Goal: Download file/media

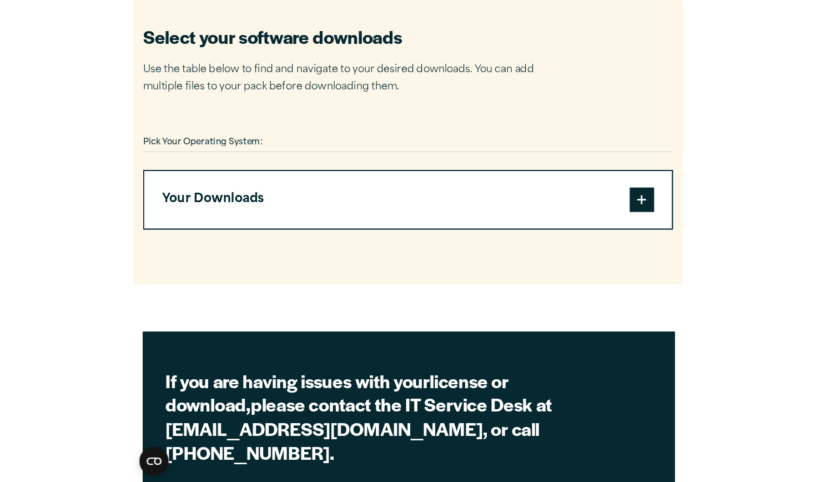
scroll to position [676, 0]
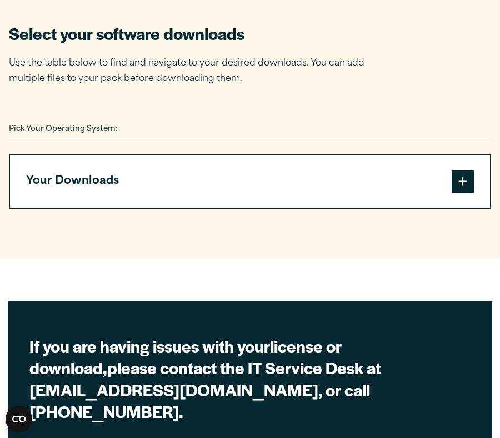
click at [171, 129] on div "Pick Your Operating System:" at bounding box center [250, 129] width 482 height 17
click at [101, 127] on span "Pick Your Operating System:" at bounding box center [63, 128] width 109 height 7
click at [253, 183] on button "Your Downloads" at bounding box center [250, 181] width 480 height 52
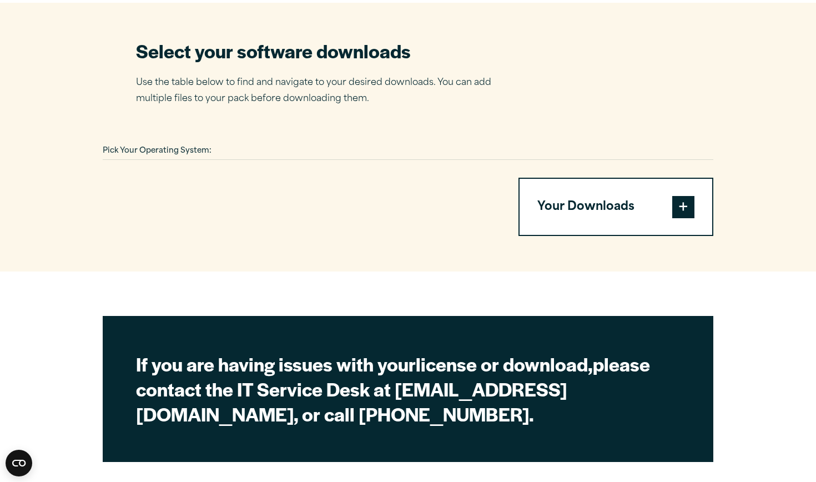
click at [250, 150] on div "Pick Your Operating System:" at bounding box center [408, 151] width 611 height 17
click at [499, 197] on span at bounding box center [683, 206] width 22 height 22
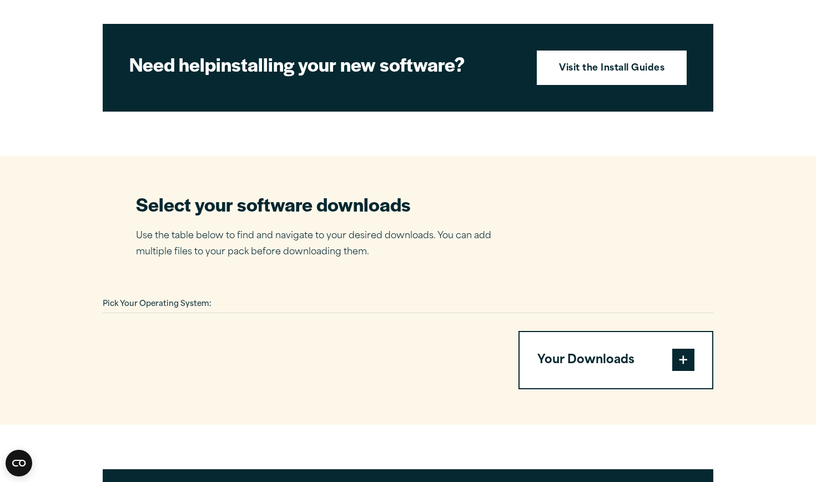
scroll to position [396, 0]
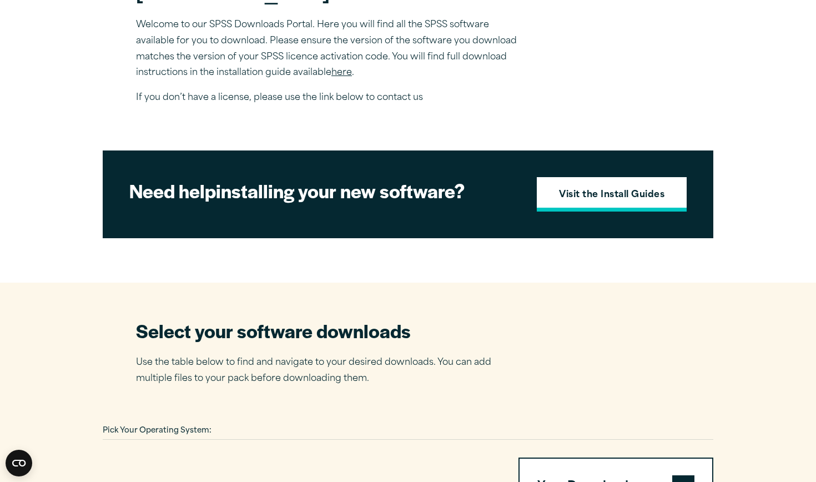
click at [499, 199] on strong "Visit the Install Guides" at bounding box center [611, 195] width 105 height 14
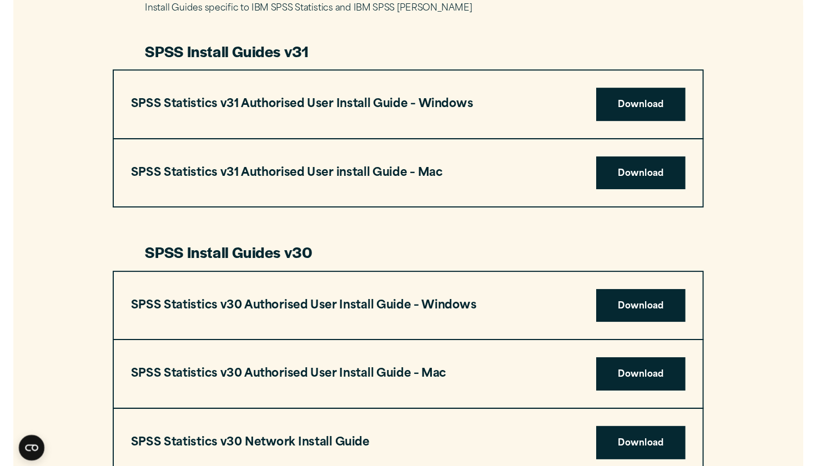
scroll to position [581, 0]
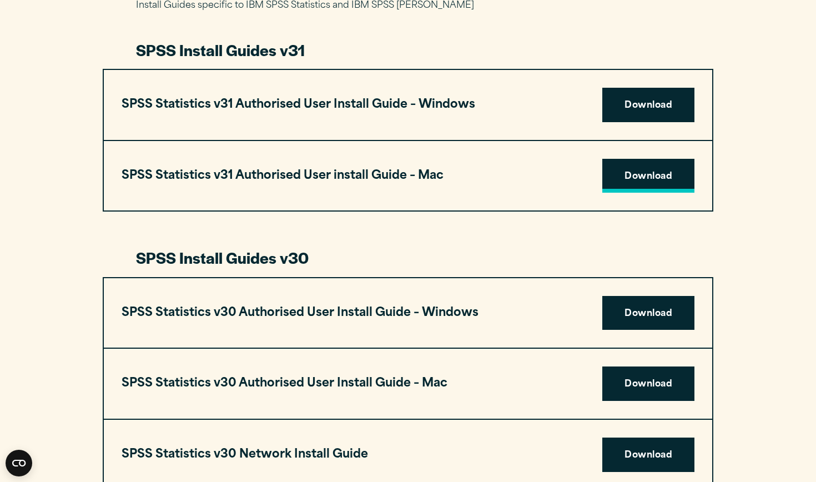
click at [630, 173] on link "Download" at bounding box center [648, 176] width 92 height 34
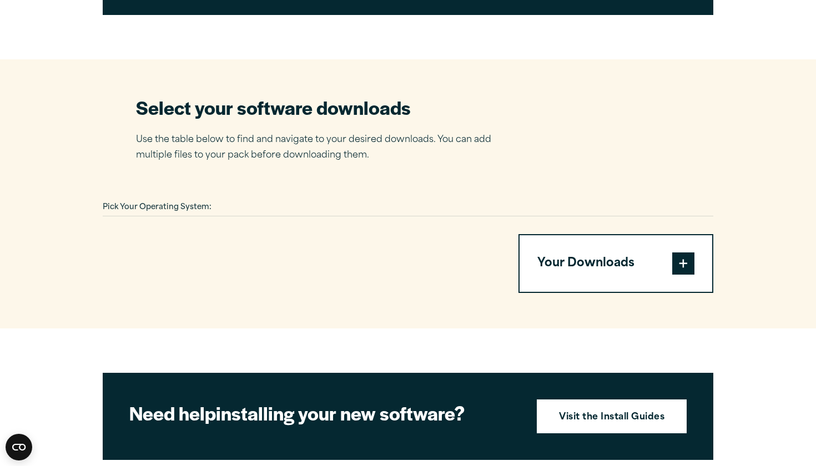
scroll to position [635, 0]
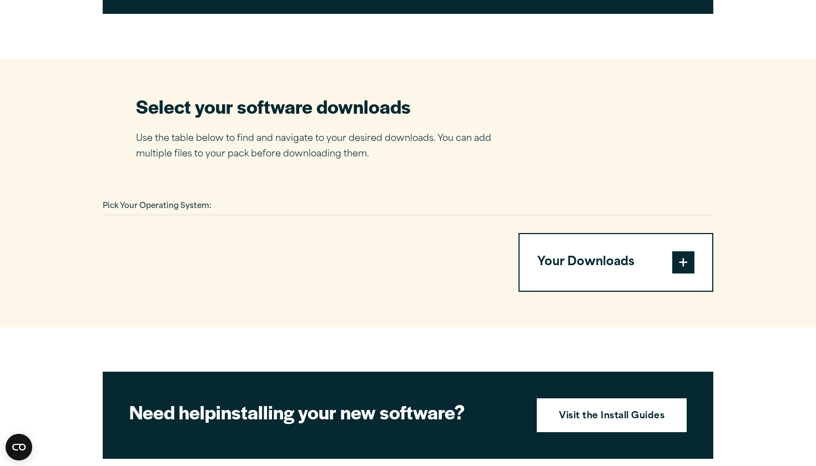
click at [239, 215] on div at bounding box center [408, 215] width 611 height 1
click at [242, 233] on div at bounding box center [297, 262] width 389 height 59
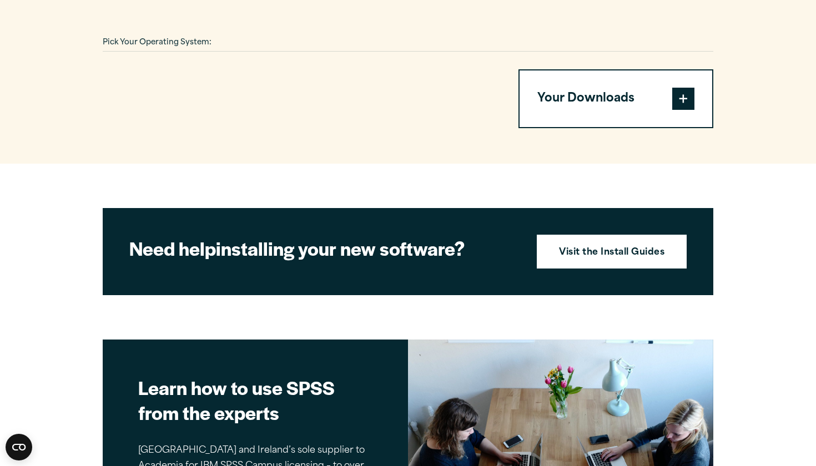
scroll to position [707, 0]
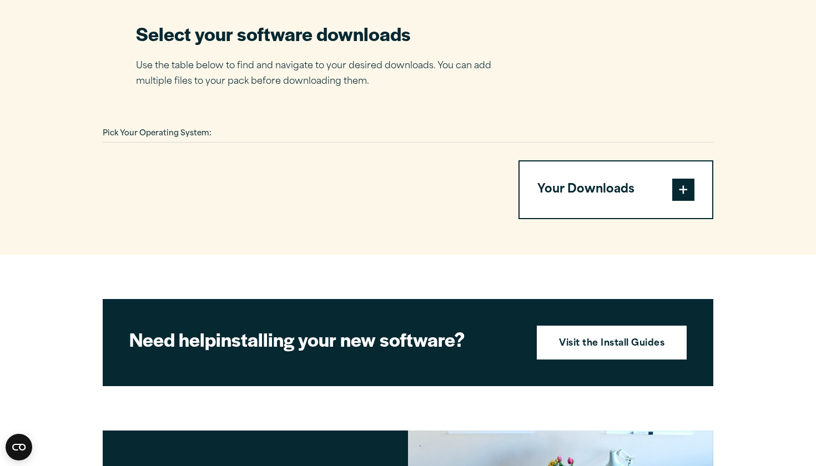
click at [182, 144] on div "Pick Your Operating System: Your Downloads You have not added any downloads. Do…" at bounding box center [408, 172] width 611 height 94
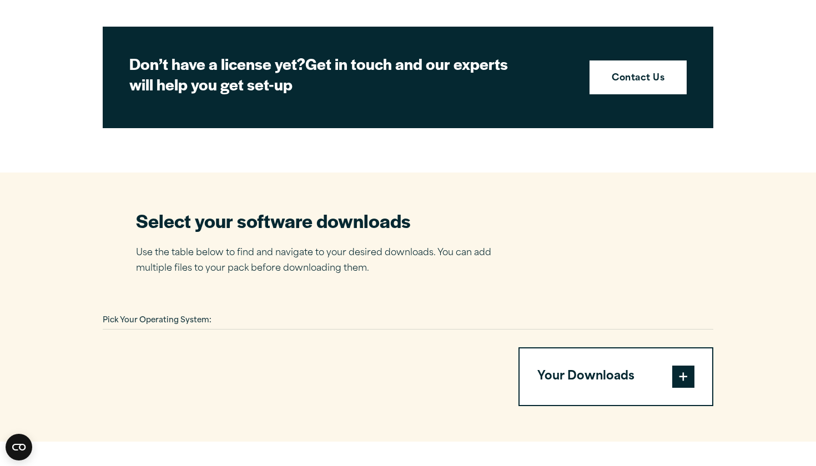
scroll to position [529, 0]
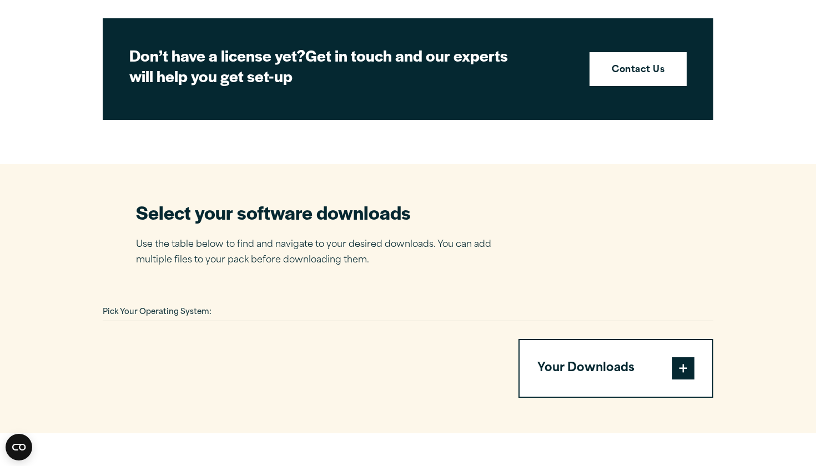
click at [381, 219] on h2 "Select your software downloads" at bounding box center [322, 212] width 372 height 25
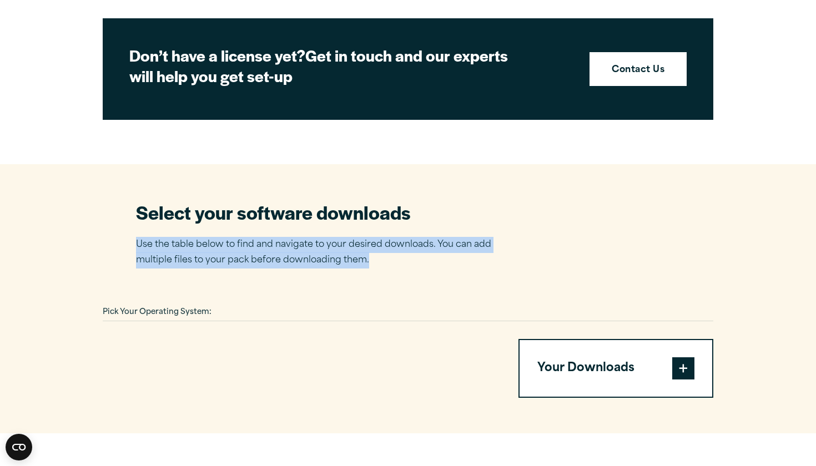
drag, startPoint x: 382, startPoint y: 257, endPoint x: 71, endPoint y: 237, distance: 312.1
click at [71, 237] on section "Select your software downloads Use the table below to find and navigate to your…" at bounding box center [408, 298] width 816 height 269
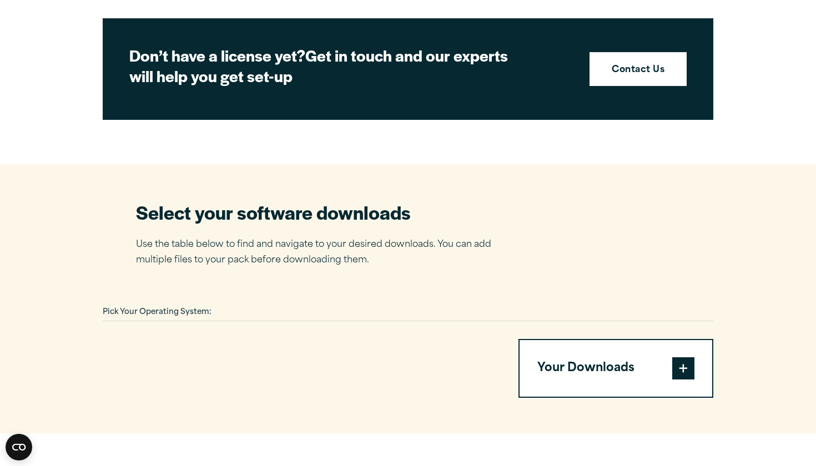
click at [688, 370] on span at bounding box center [683, 369] width 22 height 22
click at [620, 361] on button "Your Downloads" at bounding box center [616, 368] width 193 height 57
click at [603, 363] on button "Your Downloads" at bounding box center [616, 368] width 193 height 57
click at [407, 334] on div "Pick Your Operating System: Your Downloads You have not added any downloads. Do…" at bounding box center [408, 351] width 611 height 94
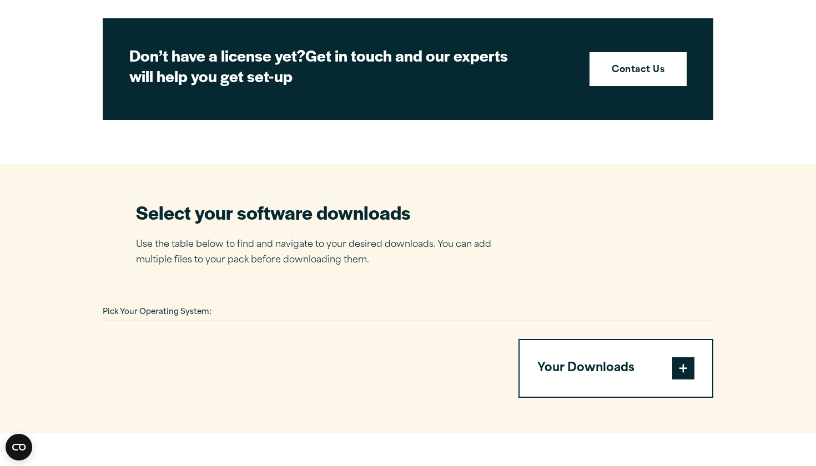
click at [194, 300] on section "Select your software downloads Use the table below to find and navigate to your…" at bounding box center [408, 298] width 816 height 269
click at [180, 309] on span "Pick Your Operating System:" at bounding box center [157, 312] width 109 height 7
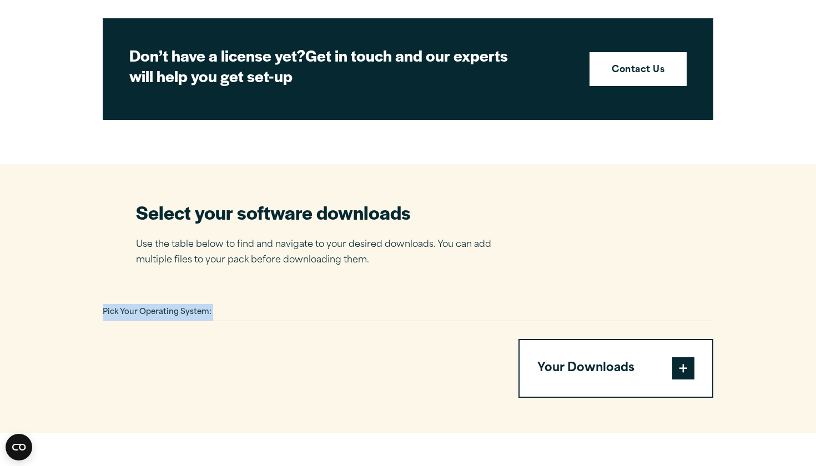
click at [178, 309] on span "Pick Your Operating System:" at bounding box center [157, 312] width 109 height 7
click at [176, 309] on span "Pick Your Operating System:" at bounding box center [157, 312] width 109 height 7
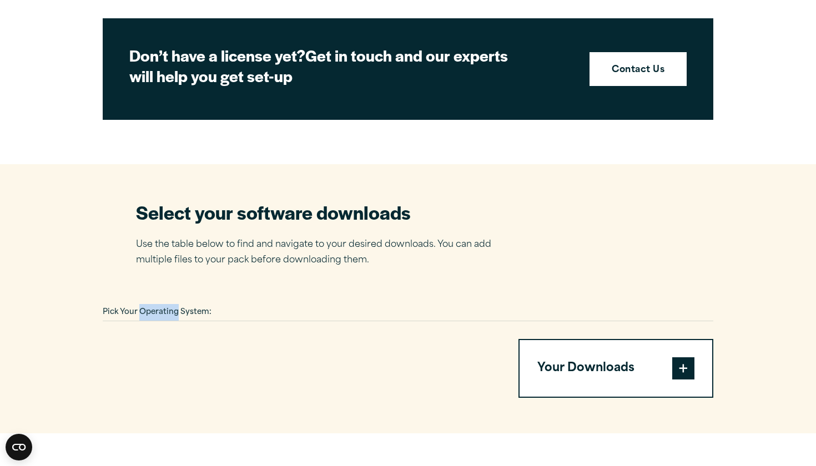
click at [178, 309] on span "Pick Your Operating System:" at bounding box center [157, 312] width 109 height 7
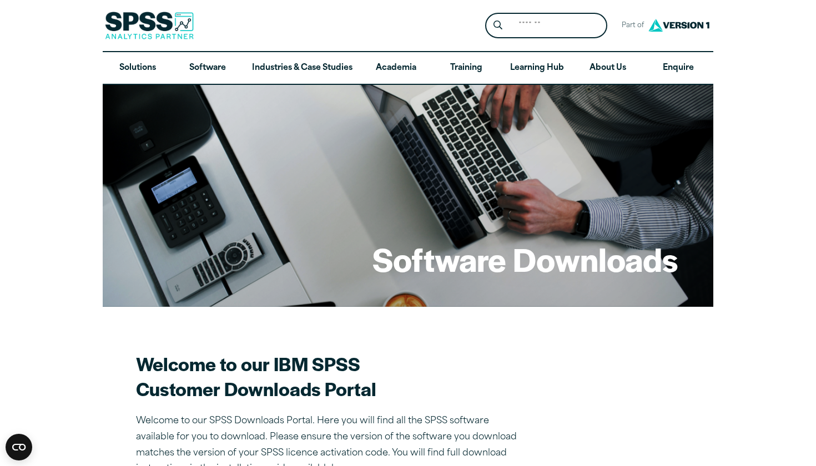
scroll to position [0, 0]
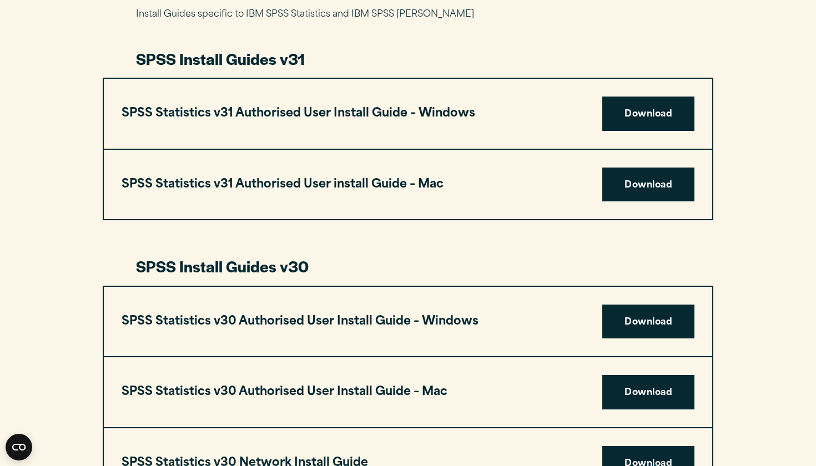
scroll to position [602, 0]
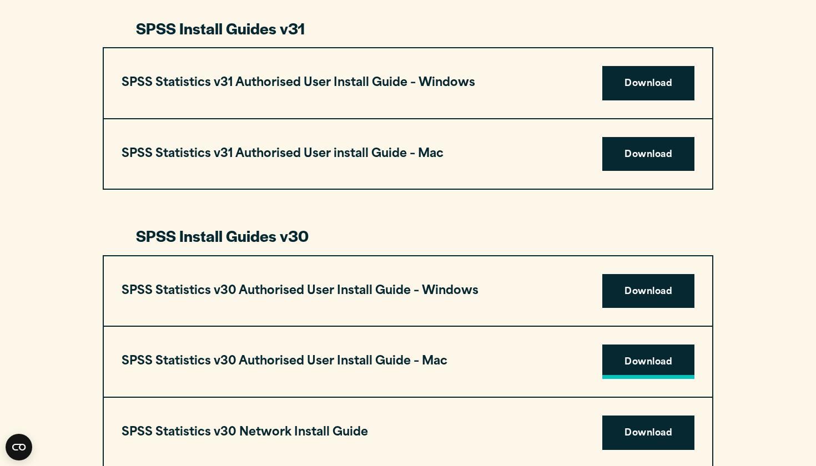
click at [639, 365] on link "Download" at bounding box center [648, 362] width 92 height 34
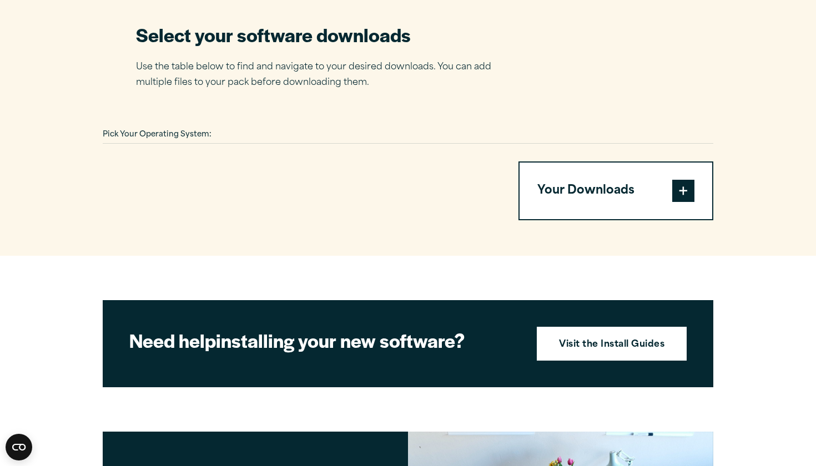
scroll to position [594, 0]
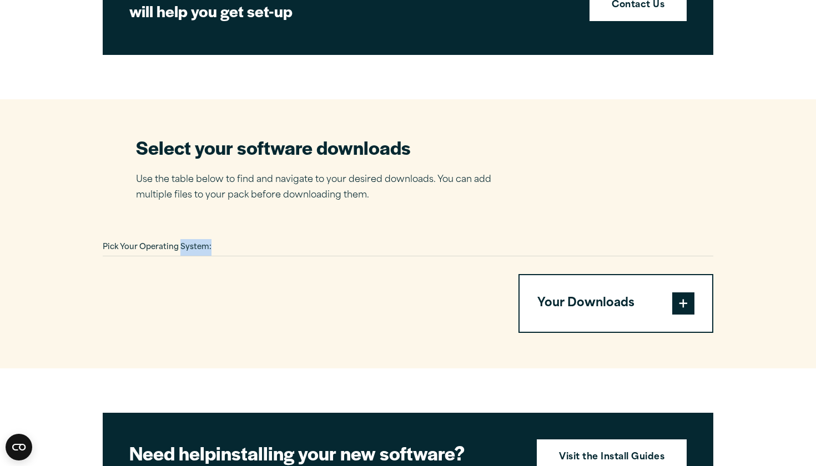
drag, startPoint x: 183, startPoint y: 248, endPoint x: 329, endPoint y: 248, distance: 146.0
click at [329, 248] on div "Pick Your Operating System:" at bounding box center [408, 247] width 611 height 17
